Goal: Task Accomplishment & Management: Use online tool/utility

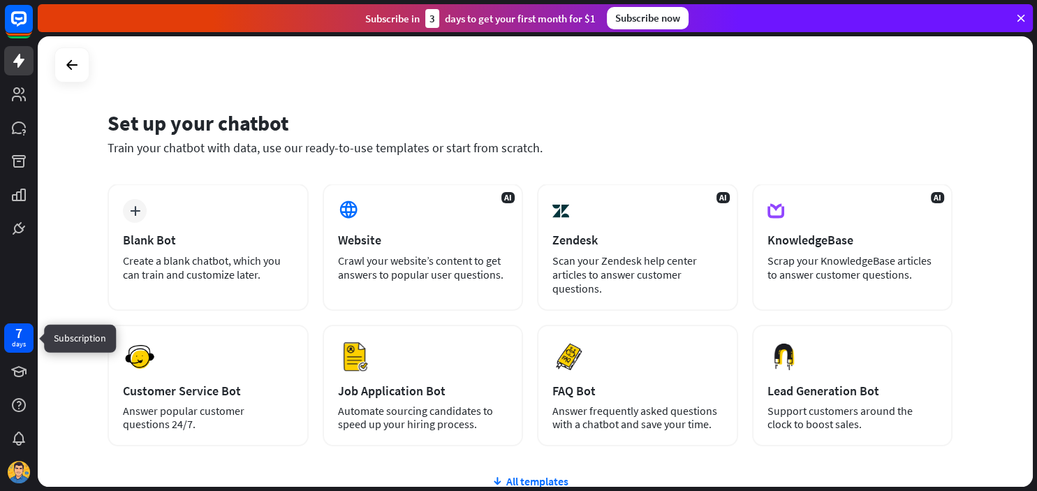
click at [22, 337] on div "7" at bounding box center [18, 333] width 7 height 13
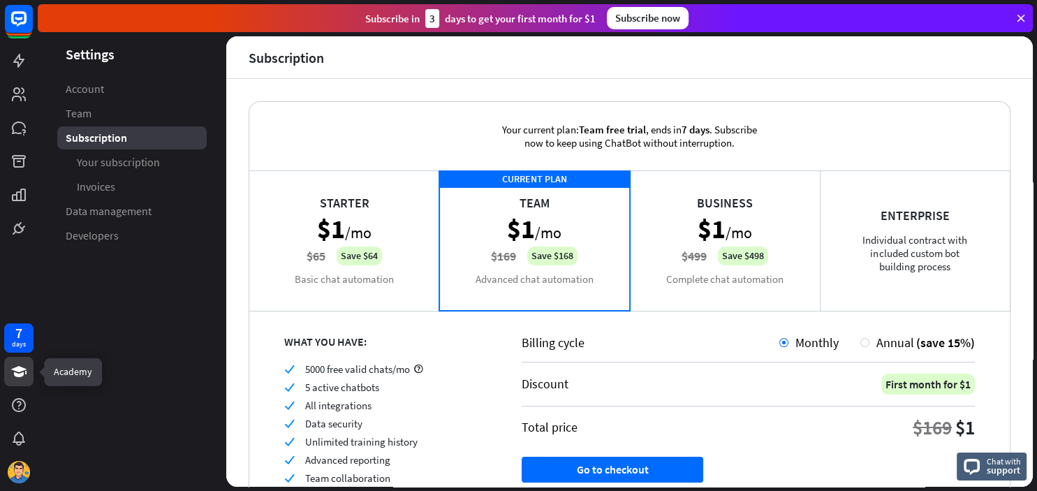
click at [20, 381] on link at bounding box center [18, 371] width 29 height 29
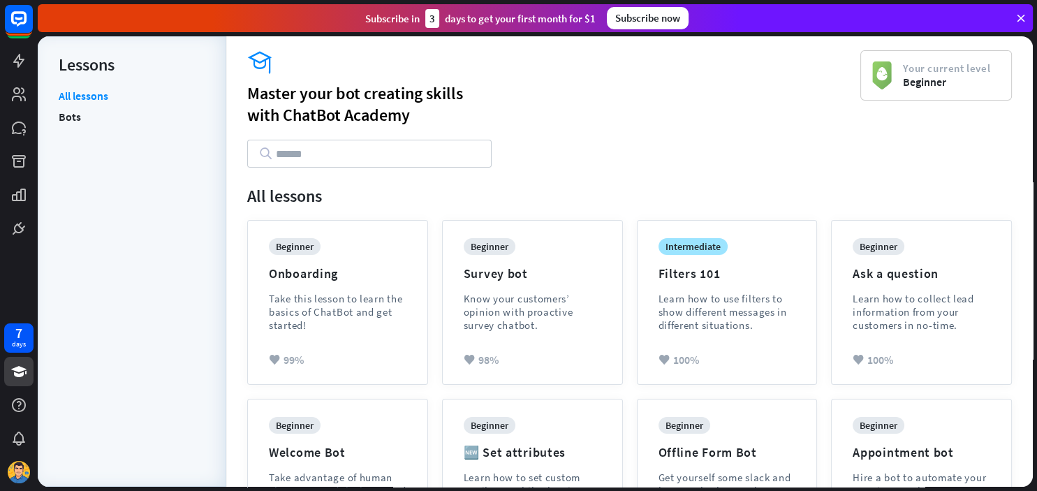
click at [588, 103] on div "Master your bot creating skills with [GEOGRAPHIC_DATA]" at bounding box center [553, 103] width 613 height 43
click at [587, 110] on div "Master your bot creating skills with [GEOGRAPHIC_DATA]" at bounding box center [553, 103] width 613 height 43
click at [15, 27] on rect at bounding box center [18, 18] width 31 height 31
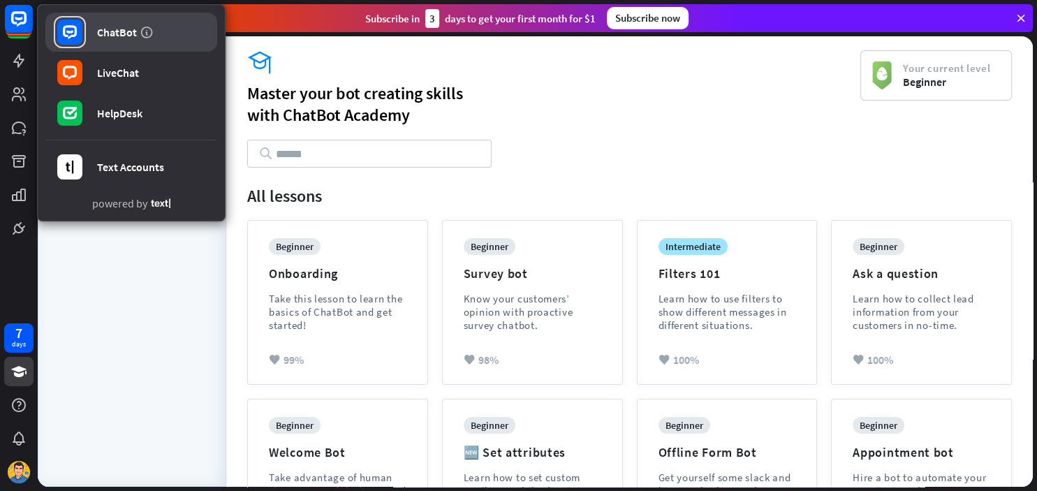
click at [102, 34] on div "ChatBot" at bounding box center [117, 32] width 40 height 14
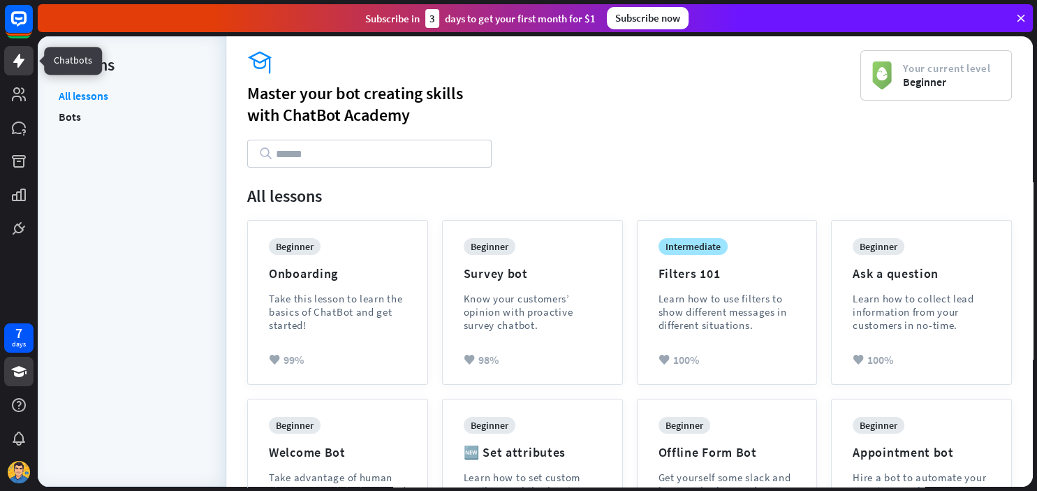
click at [21, 63] on icon at bounding box center [18, 61] width 11 height 14
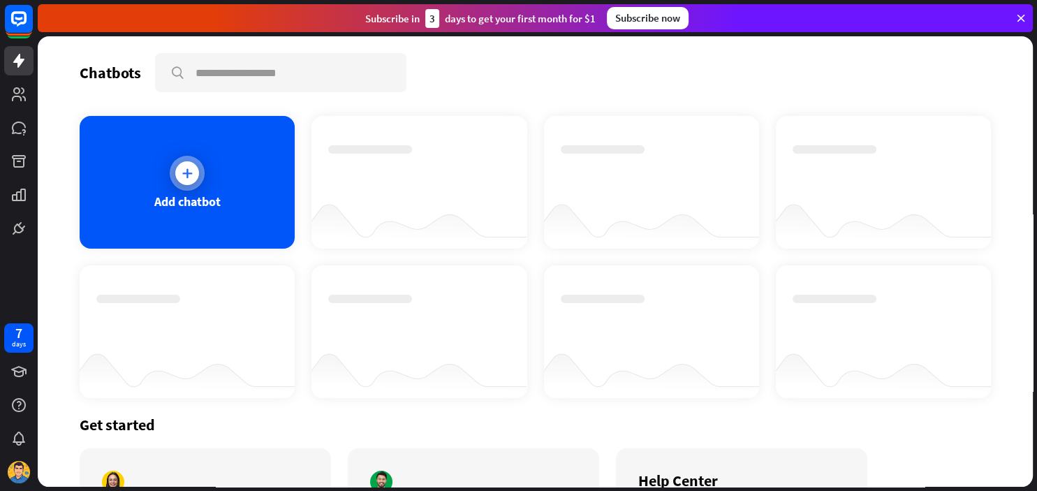
click at [188, 172] on icon at bounding box center [187, 173] width 14 height 14
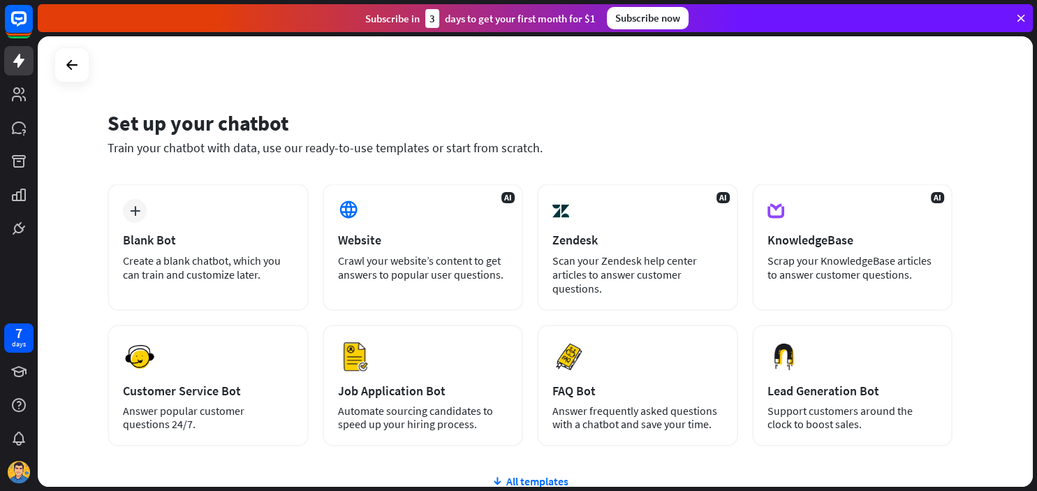
click at [479, 102] on div "Set up your chatbot Train your chatbot with data, use our ready-to-use template…" at bounding box center [530, 141] width 845 height 85
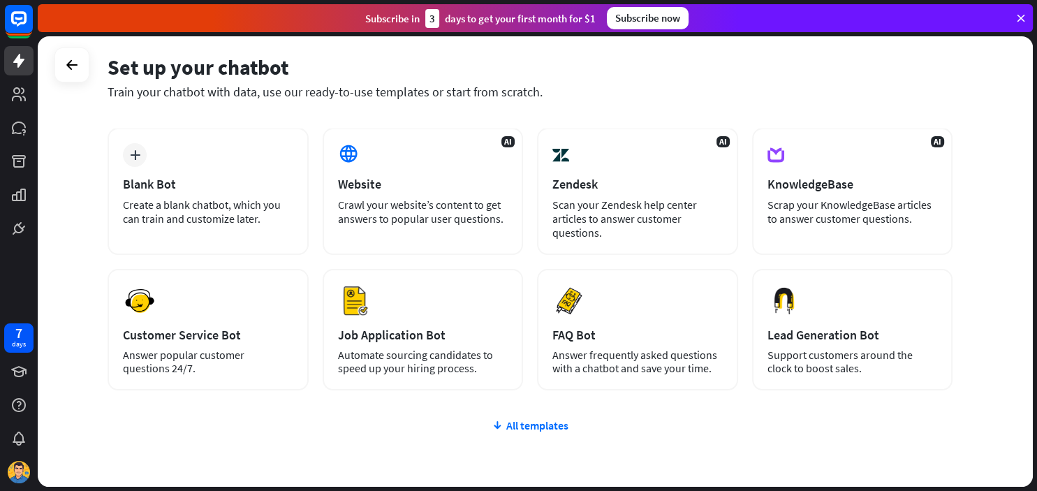
scroll to position [38, 0]
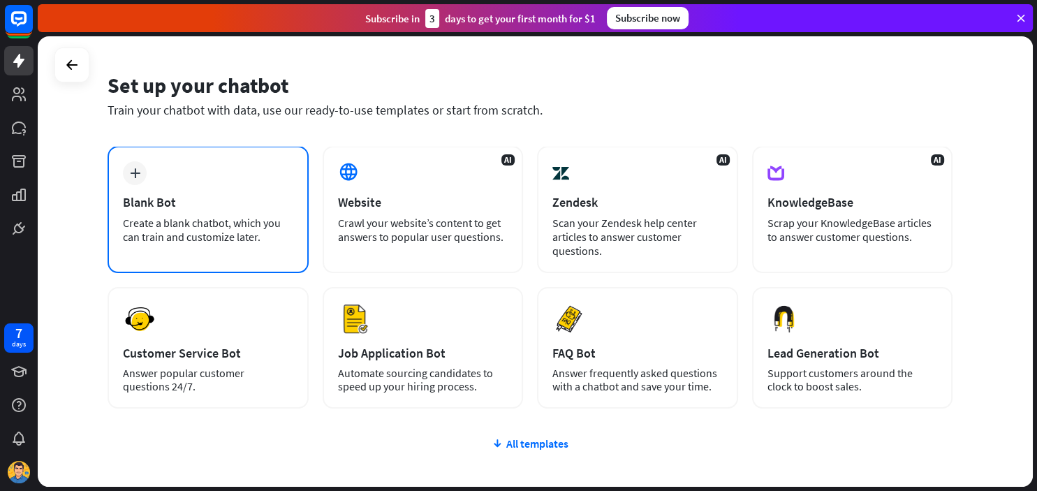
click at [170, 186] on div "plus Blank Bot Create a blank chatbot, which you can train and customize later." at bounding box center [208, 209] width 201 height 127
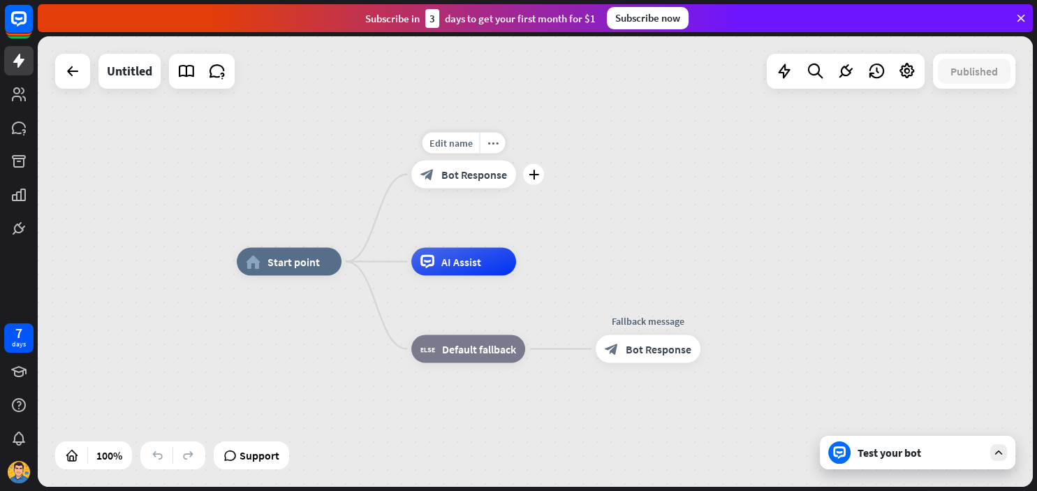
click at [496, 172] on span "Bot Response" at bounding box center [474, 175] width 66 height 14
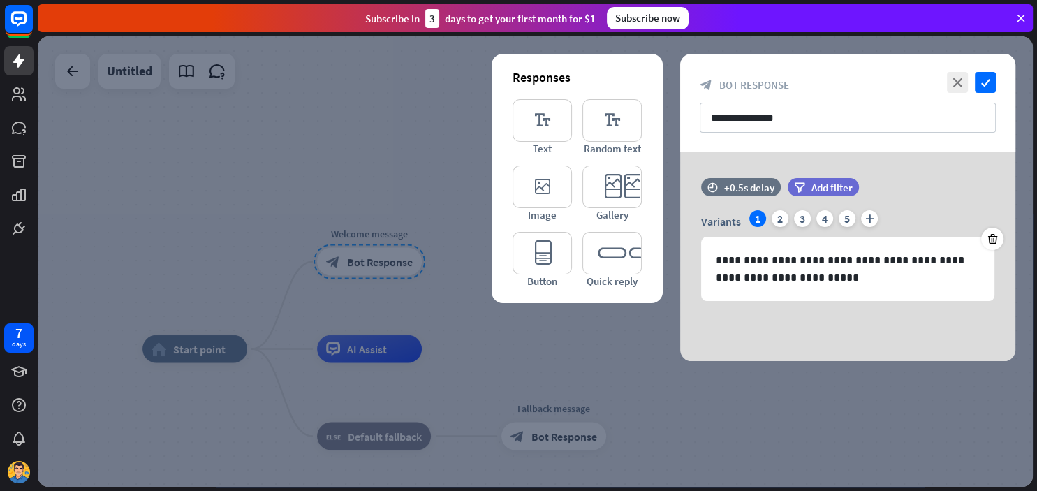
click at [404, 112] on div at bounding box center [535, 261] width 995 height 450
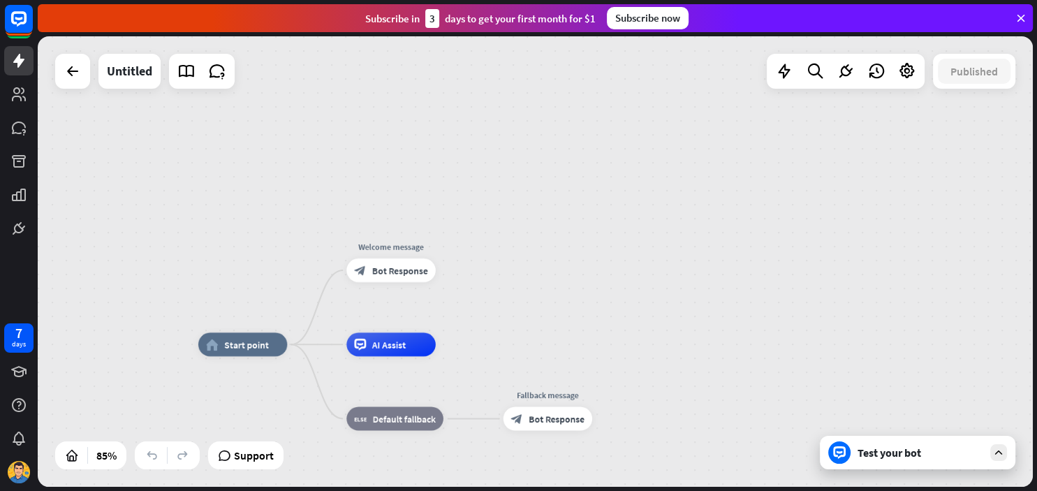
click at [509, 309] on div "home_2 Start point Welcome message block_bot_response Bot Response AI Assist bl…" at bounding box center [535, 261] width 995 height 450
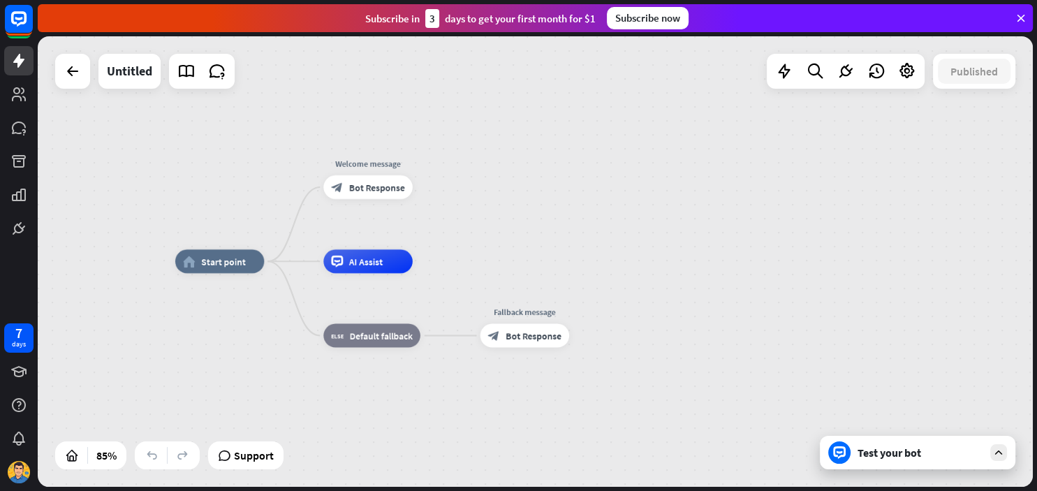
drag, startPoint x: 509, startPoint y: 309, endPoint x: 486, endPoint y: 226, distance: 86.3
click at [486, 226] on div "home_2 Start point Welcome message block_bot_response Bot Response AI Assist bl…" at bounding box center [535, 261] width 995 height 450
click at [870, 457] on div "Test your bot" at bounding box center [921, 453] width 126 height 14
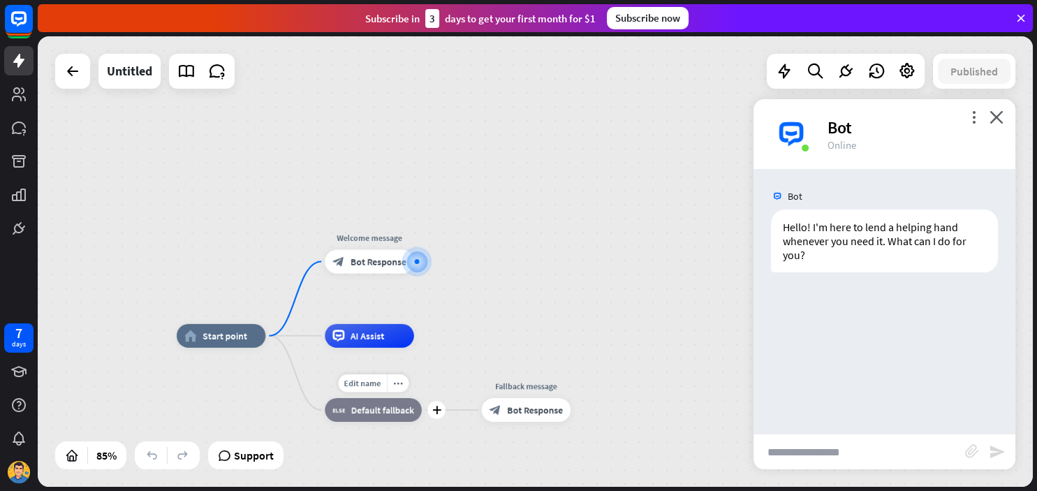
click at [377, 409] on span "Default fallback" at bounding box center [382, 410] width 63 height 12
click at [387, 342] on div "AI Assist" at bounding box center [369, 337] width 88 height 24
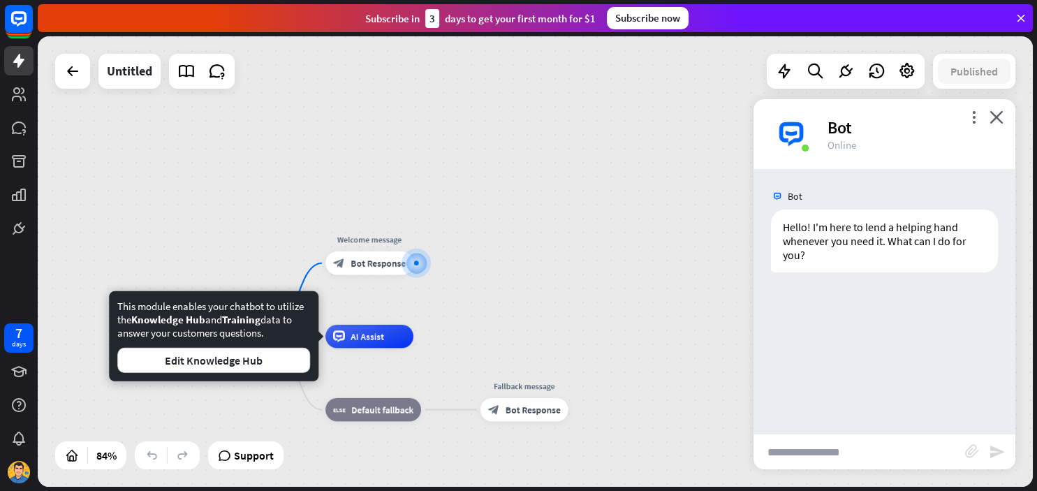
click at [501, 323] on div "home_2 Start point Welcome message block_bot_response Bot Response AI Assist bl…" at bounding box center [535, 261] width 995 height 450
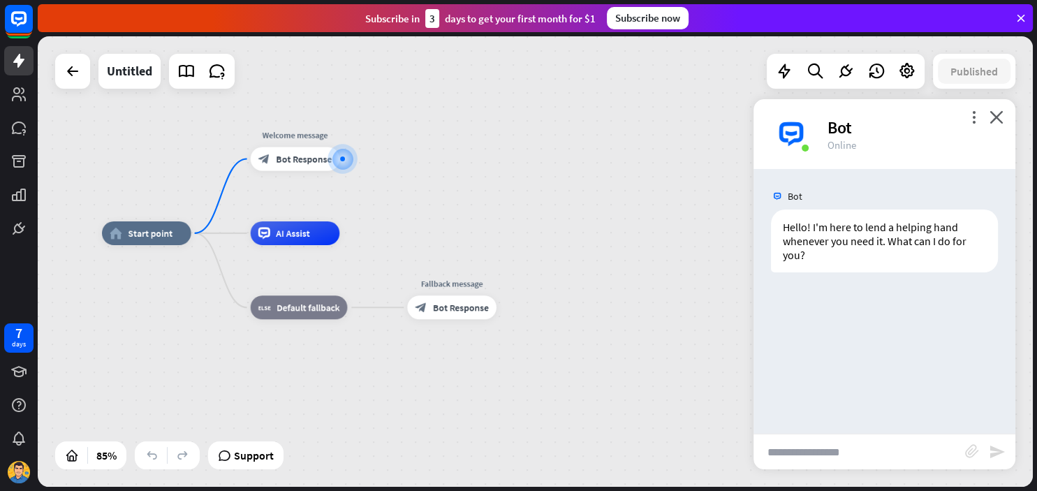
drag, startPoint x: 518, startPoint y: 311, endPoint x: 446, endPoint y: 207, distance: 126.3
click at [446, 207] on div "home_2 Start point Welcome message block_bot_response Bot Response AI Assist bl…" at bounding box center [535, 261] width 995 height 450
click at [314, 155] on span "Bot Response" at bounding box center [304, 159] width 56 height 12
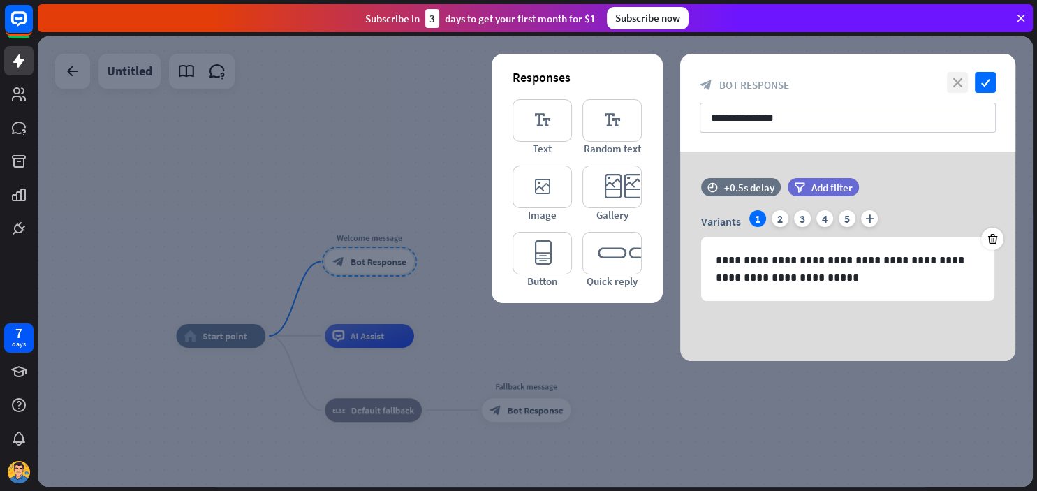
click at [955, 87] on icon "close" at bounding box center [957, 82] width 21 height 21
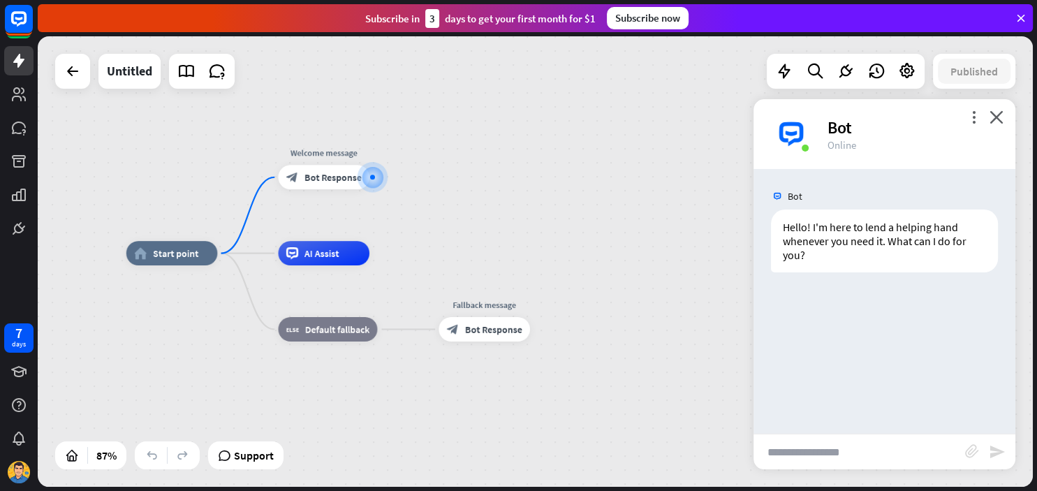
drag, startPoint x: 571, startPoint y: 332, endPoint x: 532, endPoint y: 247, distance: 93.1
click at [532, 247] on div "home_2 Start point Welcome message block_bot_response Bot Response AI Assist bl…" at bounding box center [535, 261] width 995 height 450
click at [461, 244] on div "home_2 Start point Welcome message block_bot_response Bot Response AI Assist bl…" at bounding box center [535, 261] width 995 height 450
click at [853, 66] on icon at bounding box center [846, 71] width 18 height 18
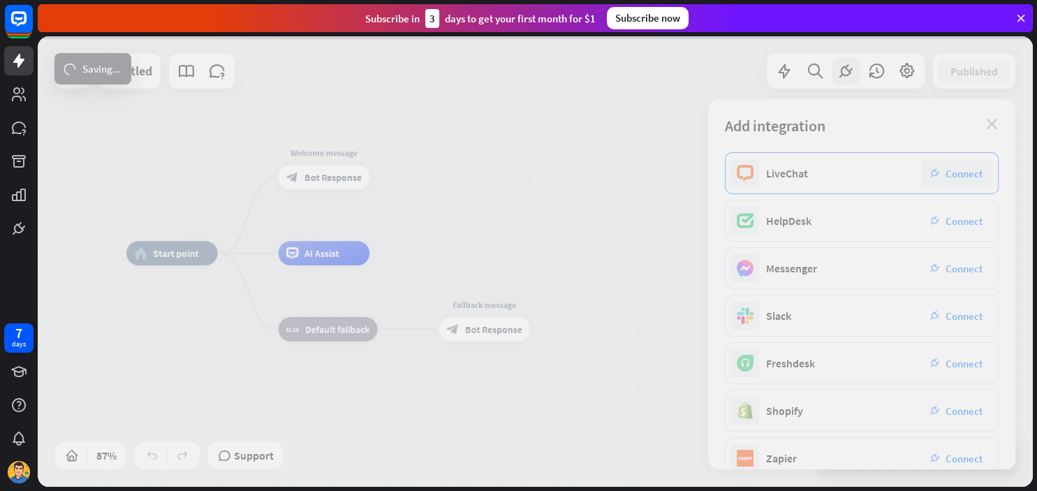
scroll to position [52, 0]
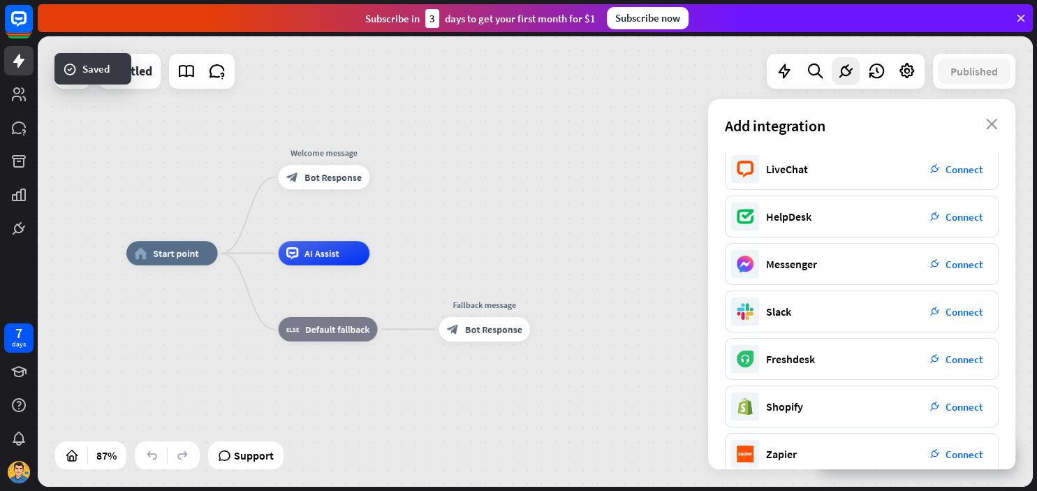
click at [545, 235] on div "home_2 Start point Welcome message block_bot_response Bot Response AI Assist bl…" at bounding box center [535, 261] width 995 height 450
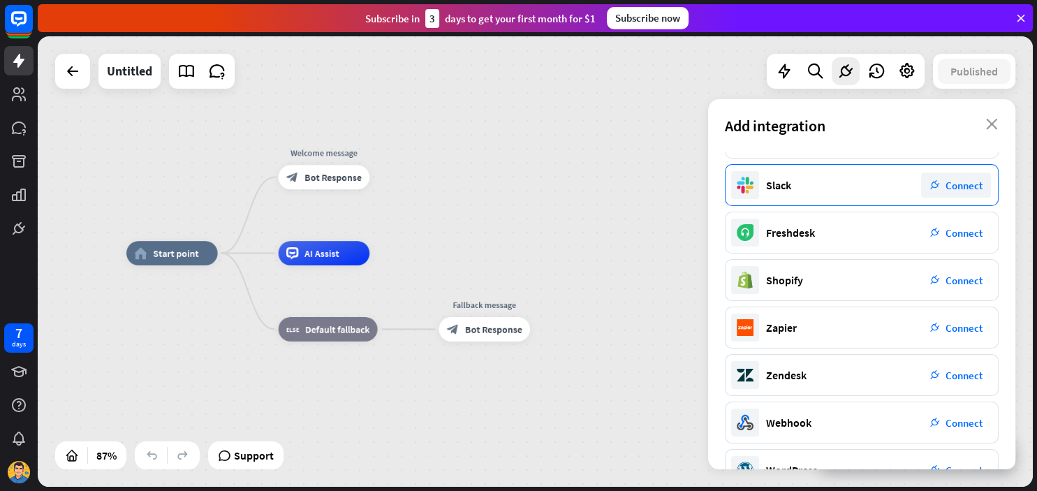
scroll to position [217, 0]
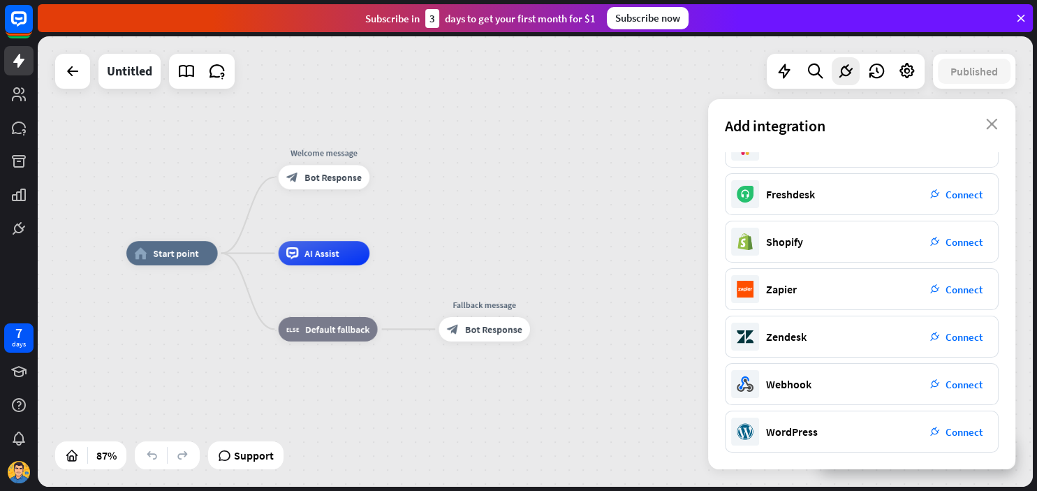
click at [594, 205] on div "home_2 Start point Welcome message block_bot_response Bot Response AI Assist bl…" at bounding box center [535, 261] width 995 height 450
click at [660, 268] on div "home_2 Start point Welcome message block_bot_response Bot Response AI Assist bl…" at bounding box center [559, 450] width 866 height 392
click at [584, 122] on div "home_2 Start point Welcome message block_bot_response Bot Response AI Assist bl…" at bounding box center [535, 261] width 995 height 450
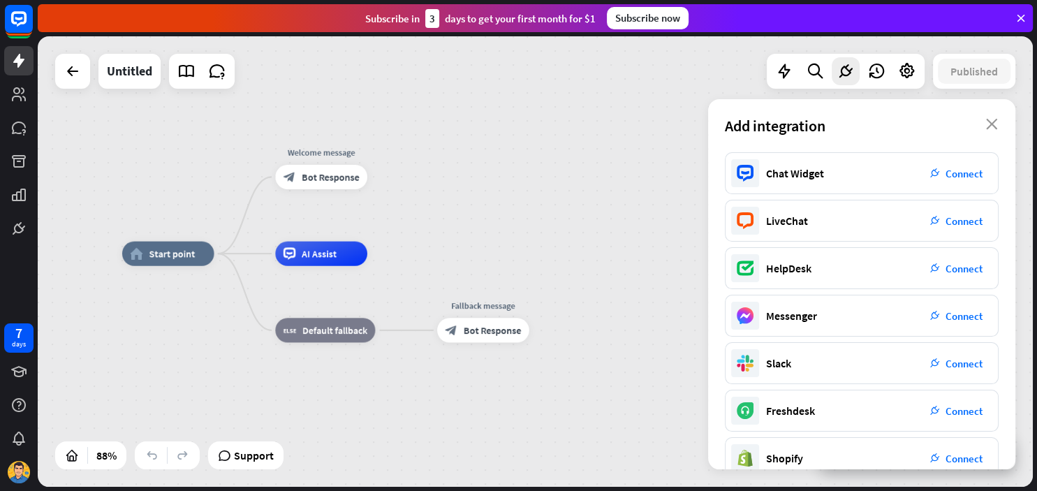
click at [622, 199] on div "home_2 Start point Welcome message block_bot_response Bot Response AI Assist bl…" at bounding box center [535, 261] width 995 height 450
